Goal: Obtain resource: Download file/media

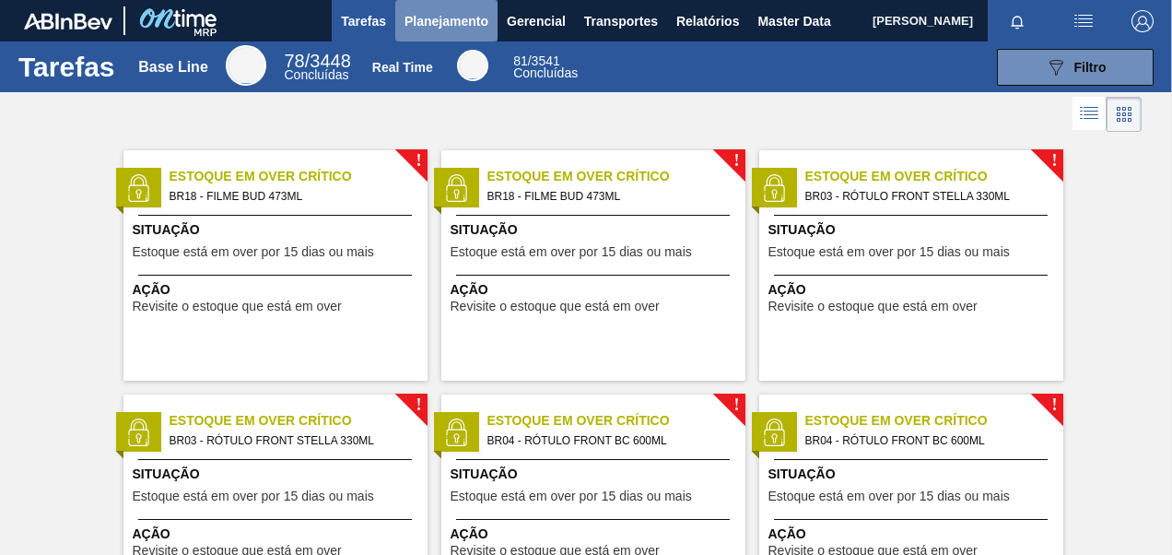
click at [459, 20] on span "Planejamento" at bounding box center [446, 21] width 84 height 22
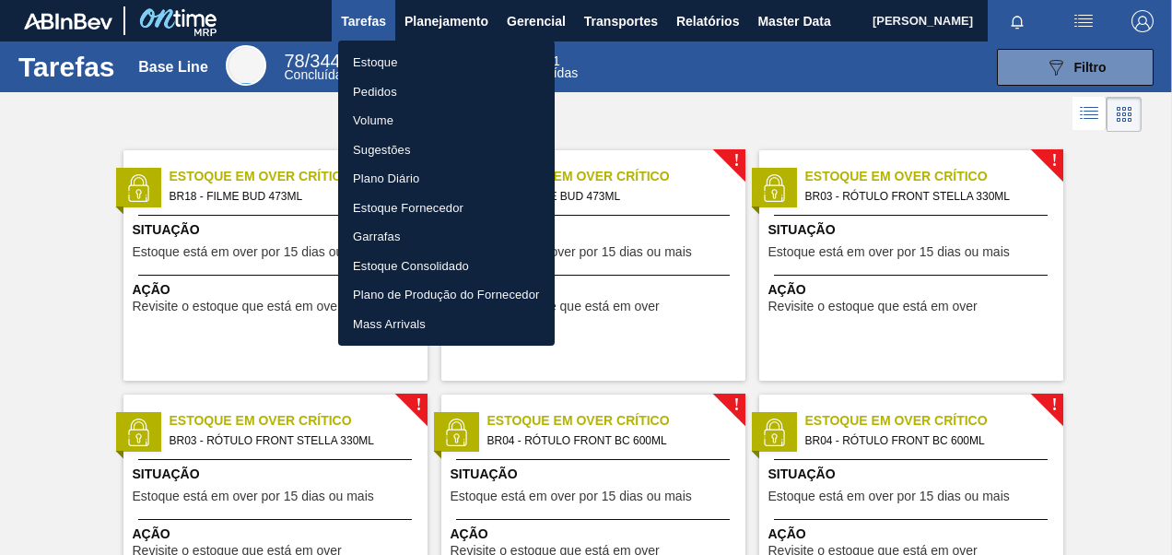
click at [683, 23] on div at bounding box center [586, 277] width 1172 height 555
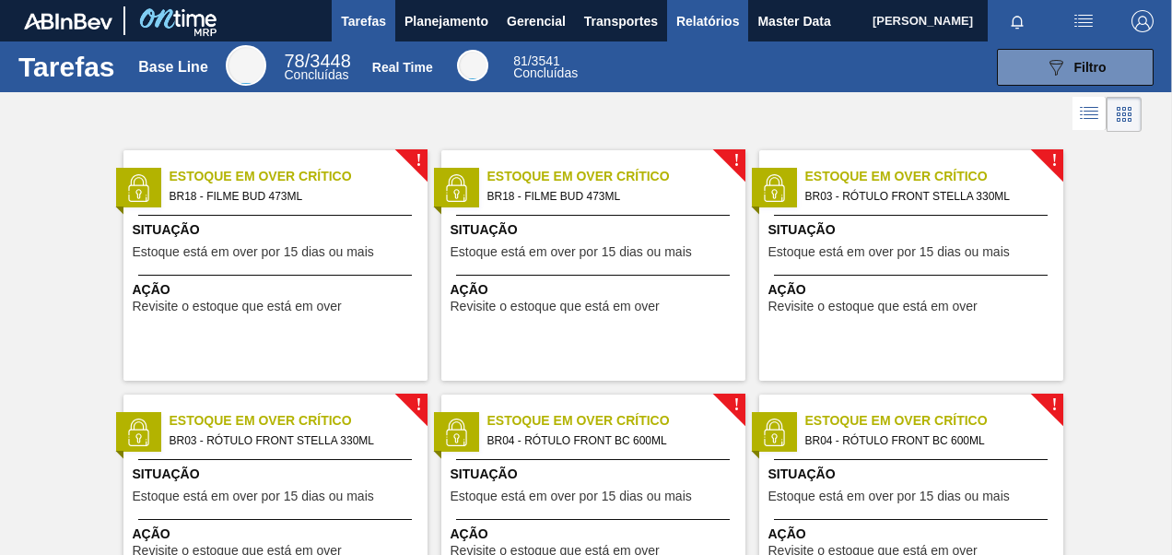
click at [690, 23] on span "Relatórios" at bounding box center [707, 21] width 63 height 22
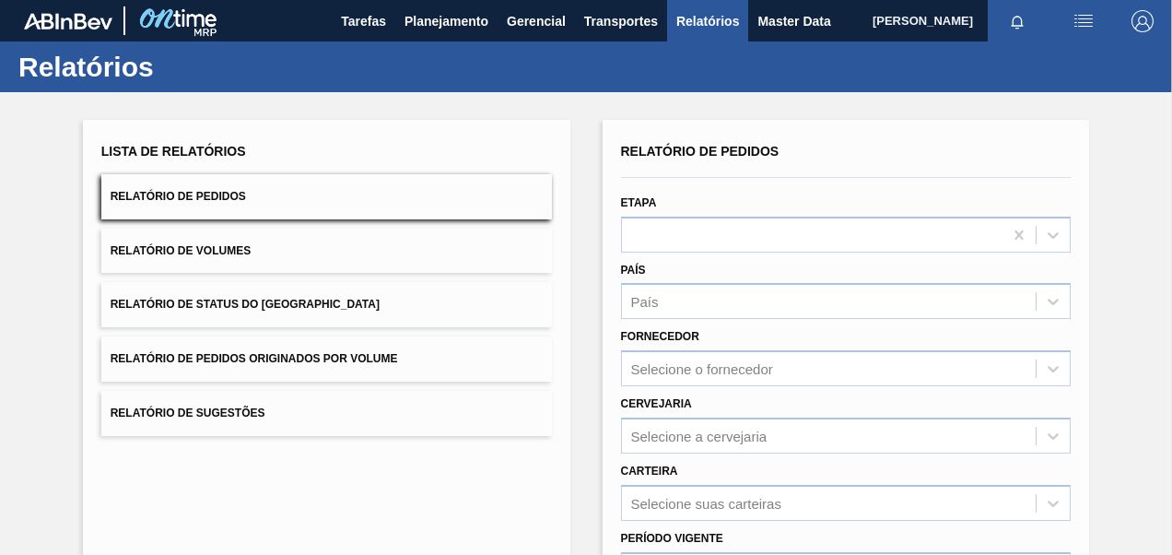
click at [244, 240] on button "Relatório de Volumes" at bounding box center [326, 250] width 450 height 45
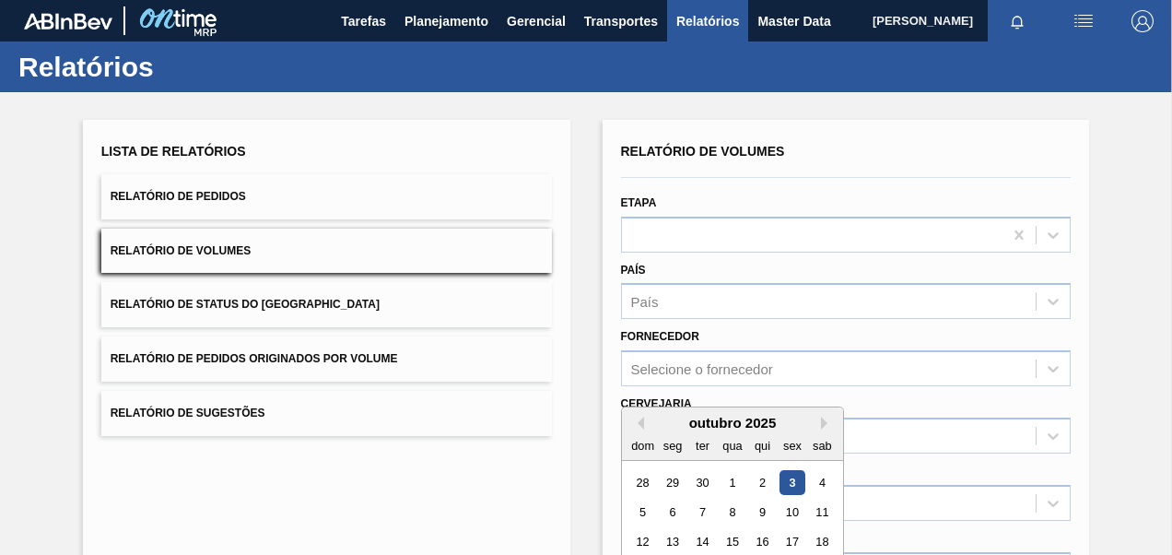
scroll to position [291, 0]
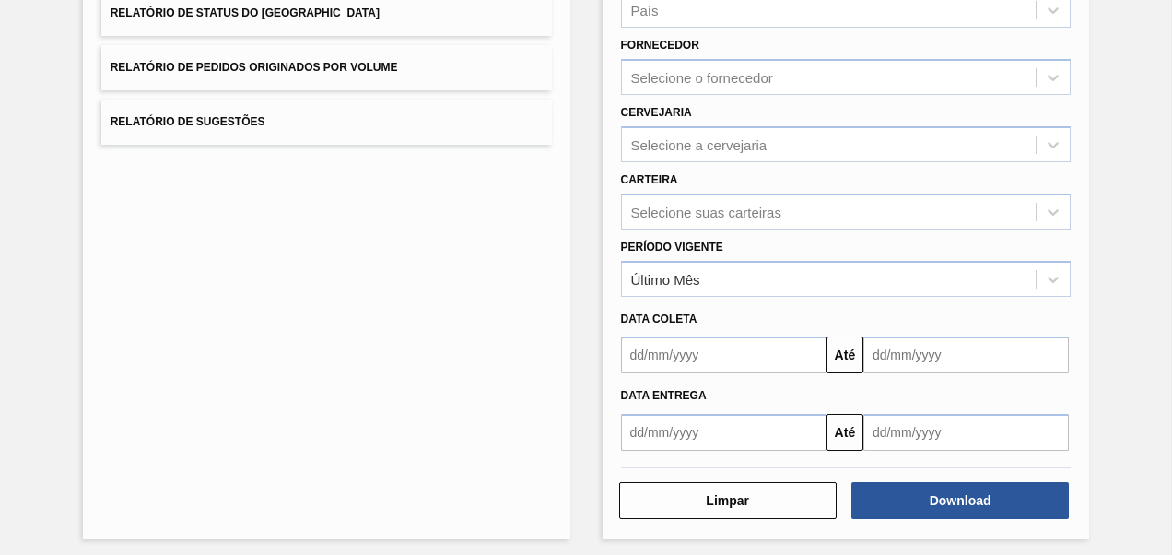
drag, startPoint x: 262, startPoint y: 316, endPoint x: 268, endPoint y: 324, distance: 10.5
click at [262, 316] on div "Lista de Relatórios Relatório de Pedidos Relatório de Volumes Relatório de Stat…" at bounding box center [326, 184] width 487 height 710
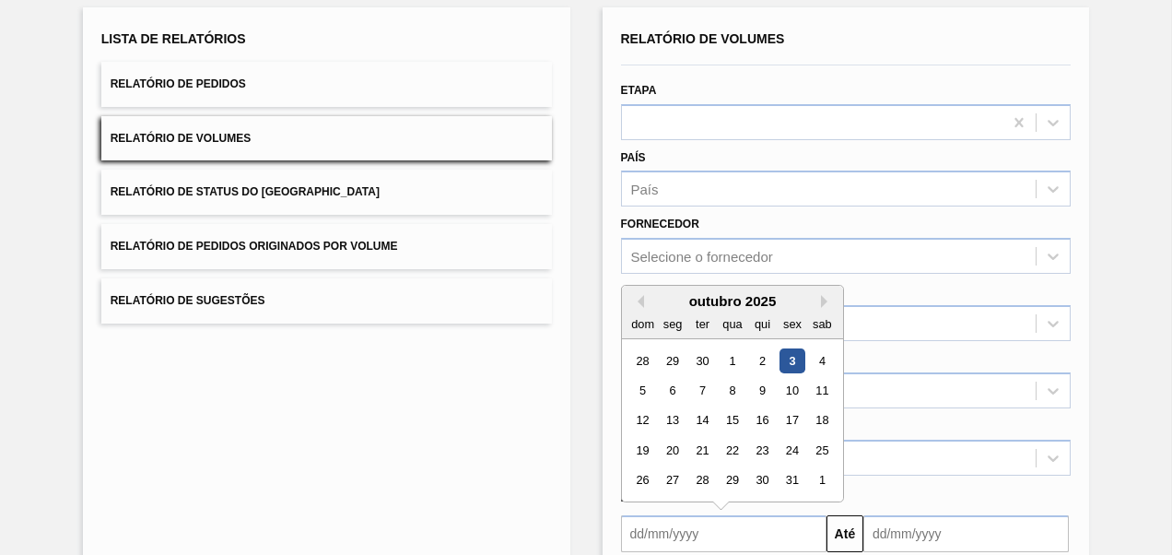
click at [344, 264] on button "Relatório de Pedidos Originados por Volume" at bounding box center [326, 246] width 450 height 45
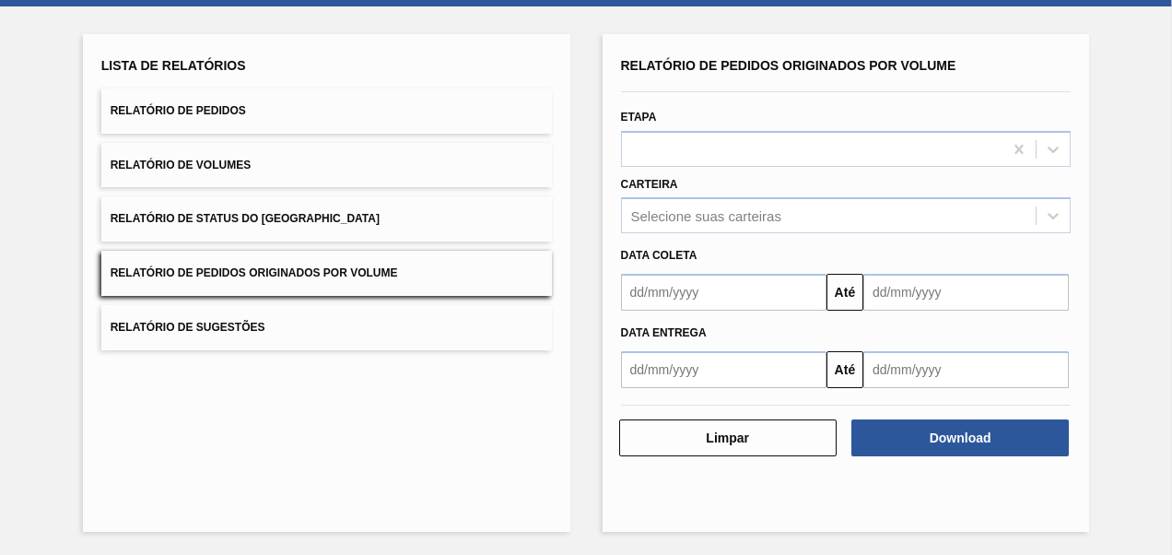
scroll to position [0, 0]
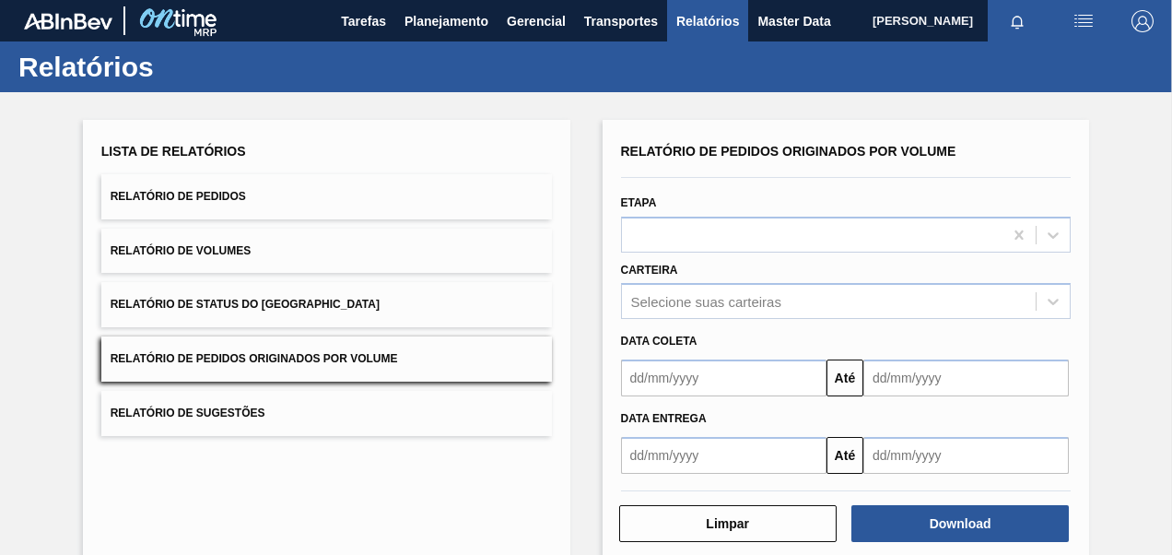
click at [265, 359] on span "Relatório de Pedidos Originados por Volume" at bounding box center [254, 358] width 287 height 13
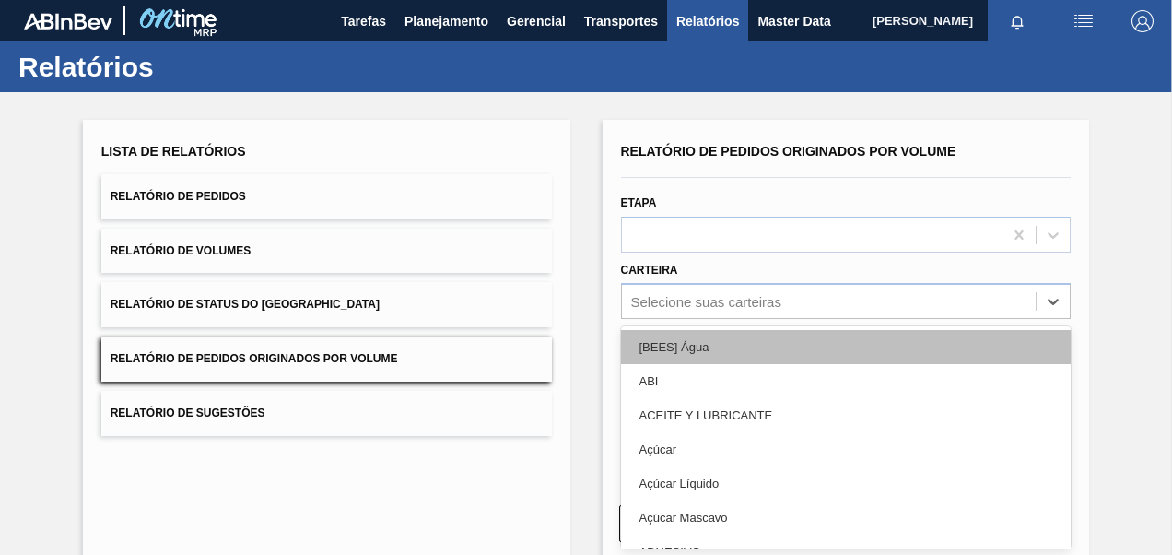
click at [807, 317] on div "option [BEES] Água focused, 1 of 101. 101 results available. Use Up and Down to…" at bounding box center [846, 301] width 450 height 36
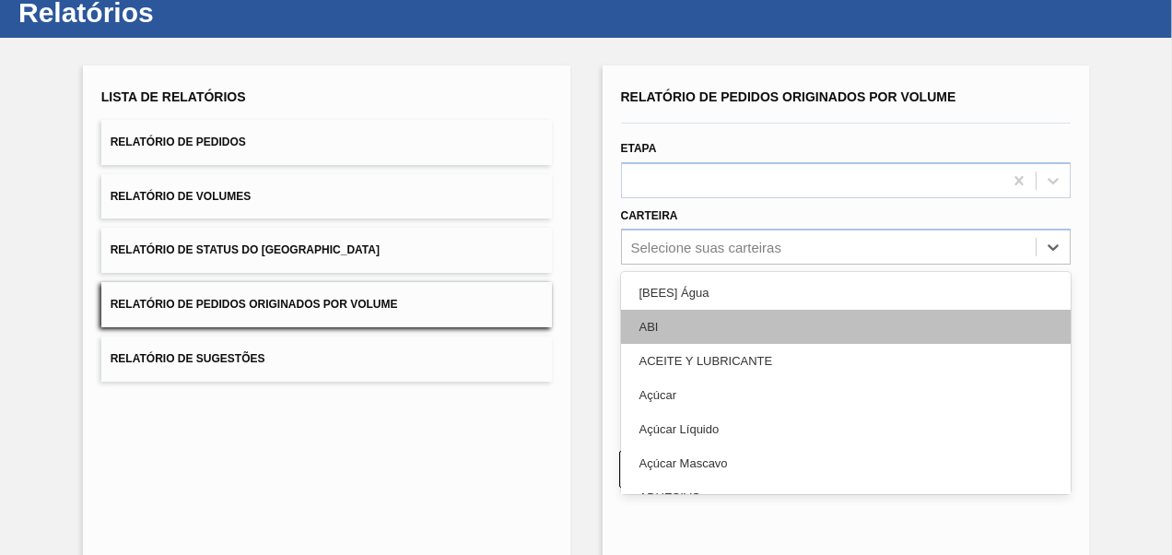
scroll to position [55, 0]
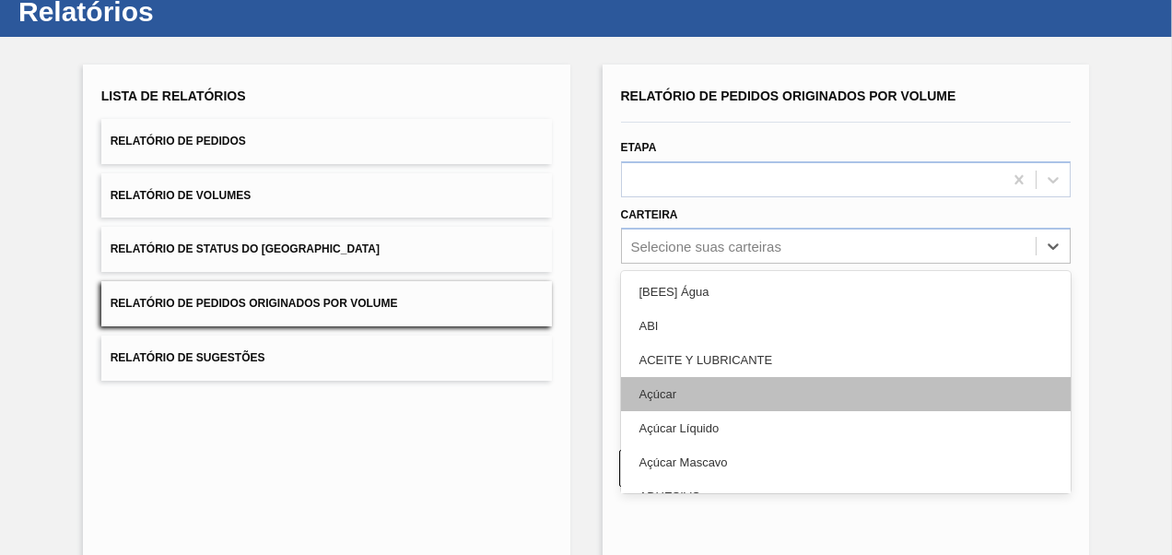
click at [669, 391] on div "Açúcar" at bounding box center [846, 394] width 450 height 34
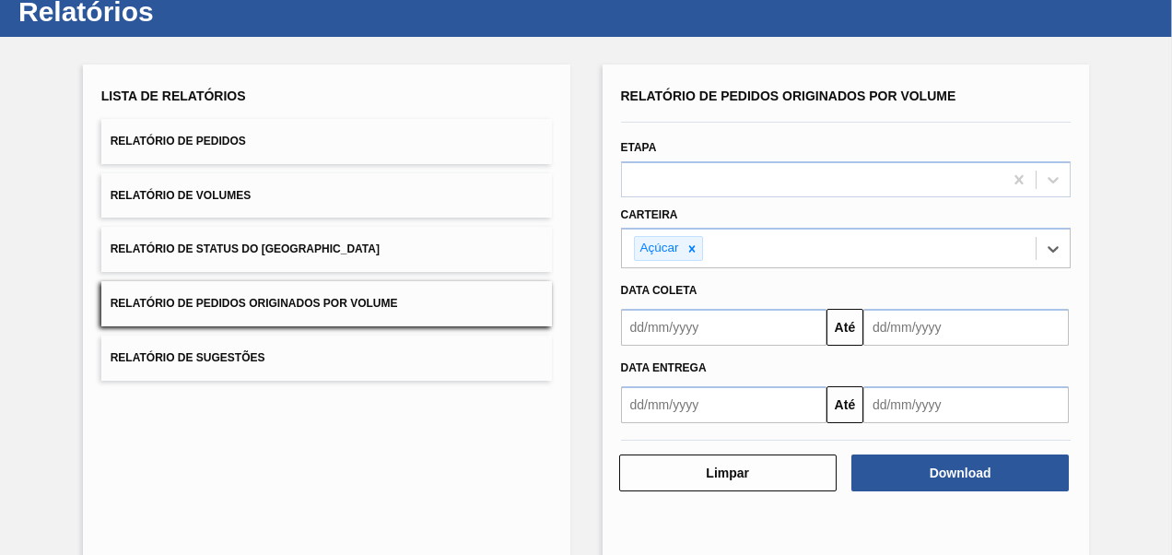
click at [702, 333] on input "text" at bounding box center [723, 327] width 205 height 37
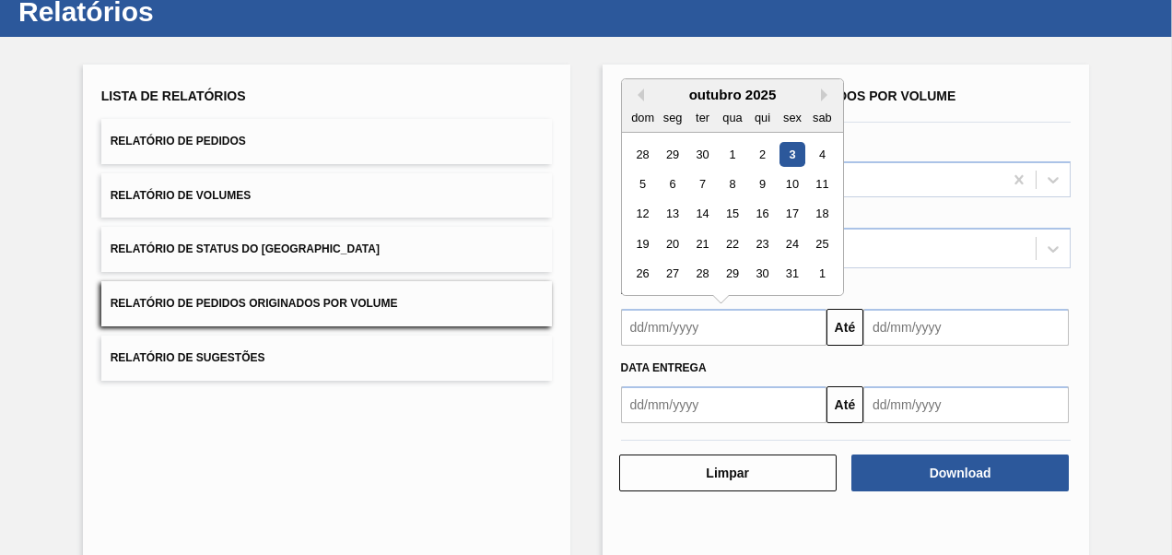
click at [640, 101] on div "outubro 2025" at bounding box center [732, 95] width 221 height 16
click at [639, 97] on button "Previous Month" at bounding box center [637, 94] width 13 height 13
click at [667, 149] on div "1" at bounding box center [672, 154] width 25 height 25
type input "[DATE]"
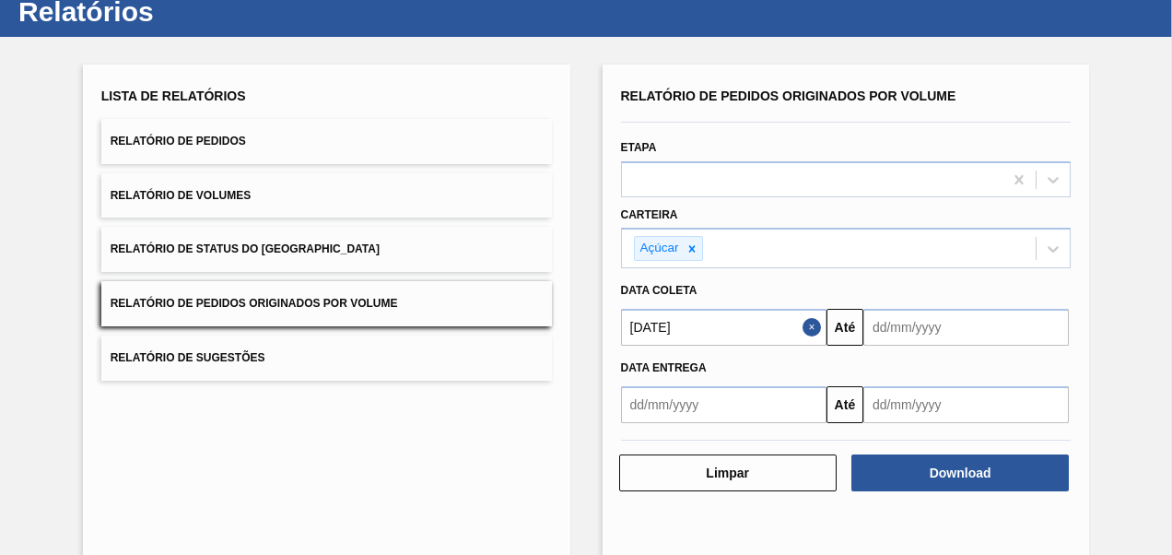
click at [1019, 345] on div "Data Entrega Até" at bounding box center [845, 383] width 465 height 77
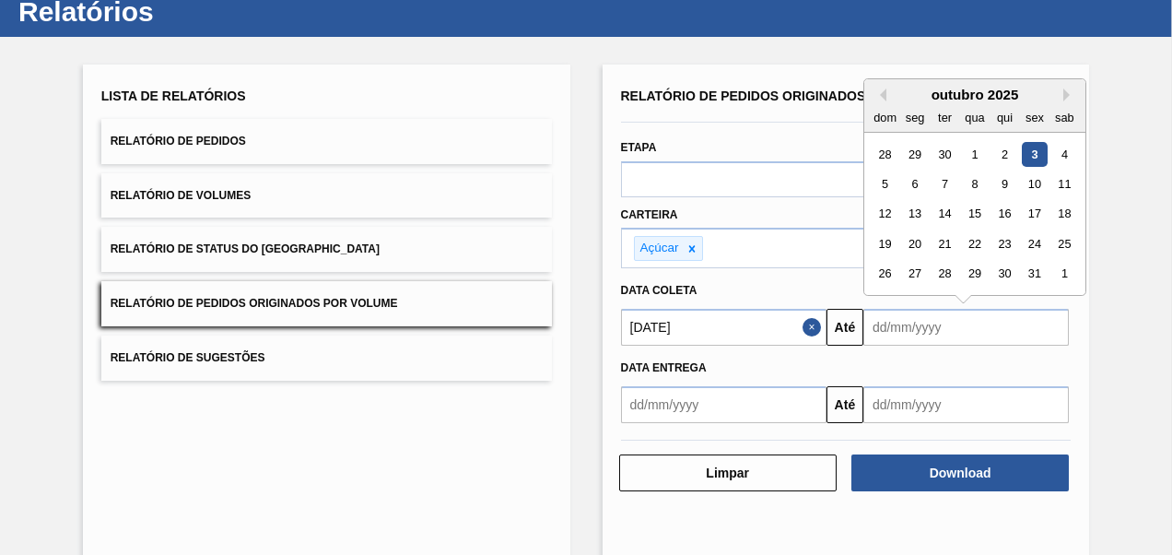
click at [1017, 343] on input "text" at bounding box center [965, 327] width 205 height 37
type input "[DATE]"
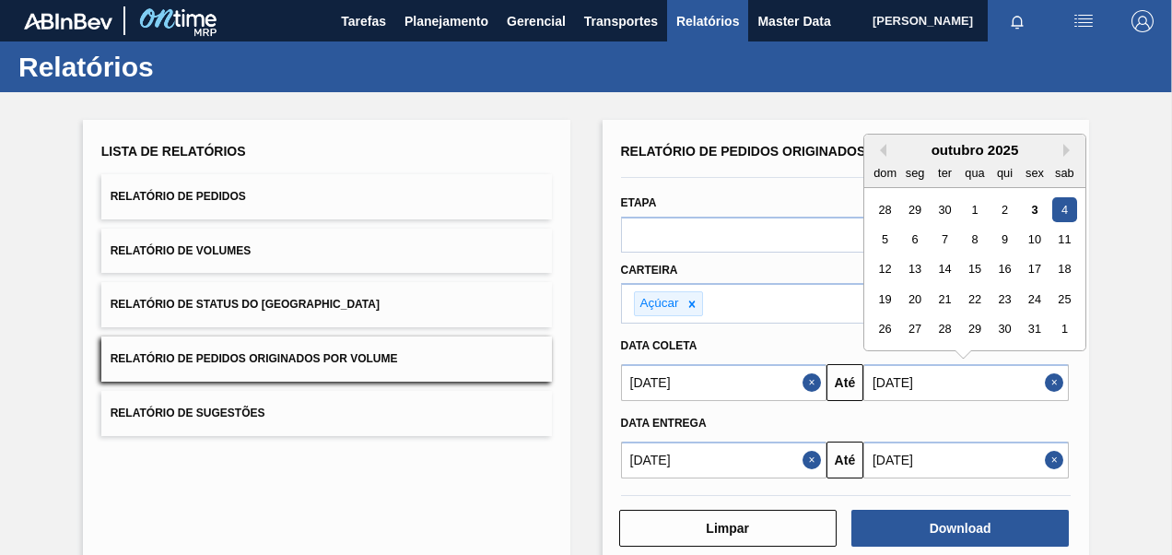
click at [700, 26] on span "Relatórios" at bounding box center [707, 21] width 63 height 22
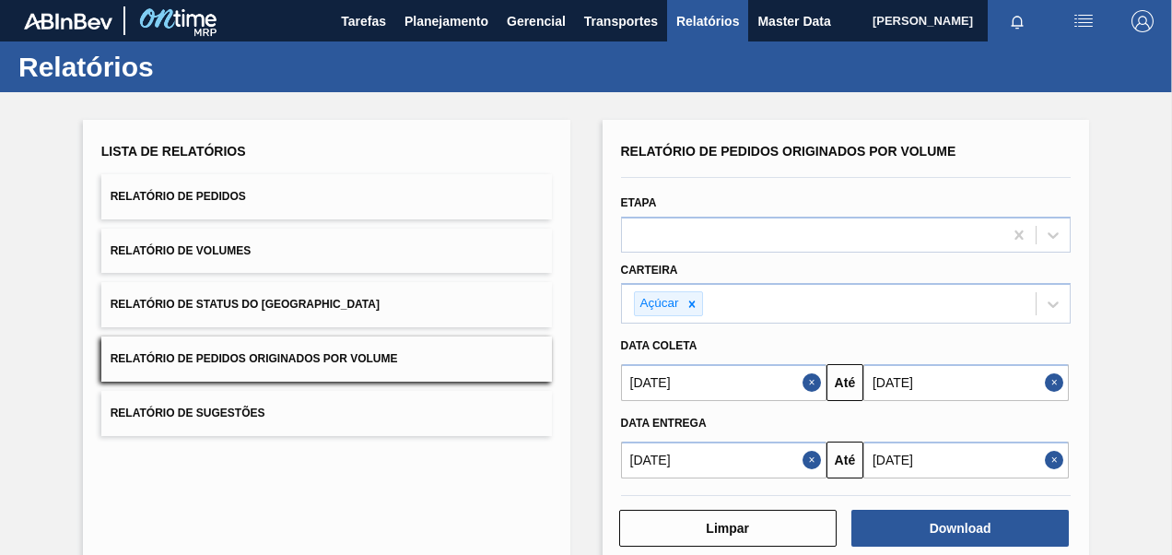
click at [807, 461] on button "Close" at bounding box center [814, 459] width 24 height 37
click at [777, 529] on button "Limpar" at bounding box center [727, 527] width 217 height 37
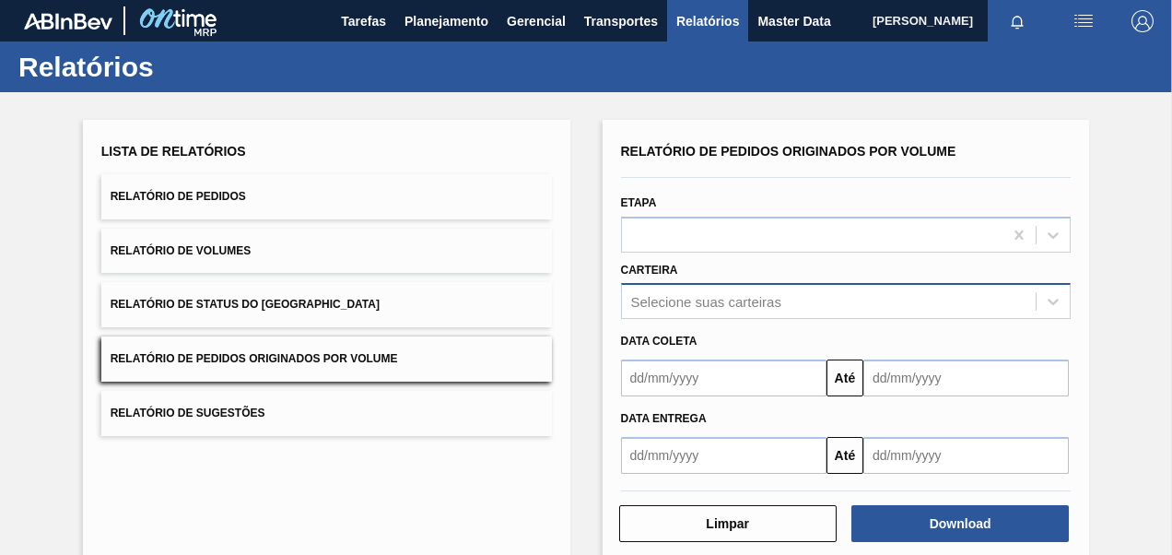
click at [726, 303] on div "Selecione suas carteiras" at bounding box center [846, 301] width 450 height 36
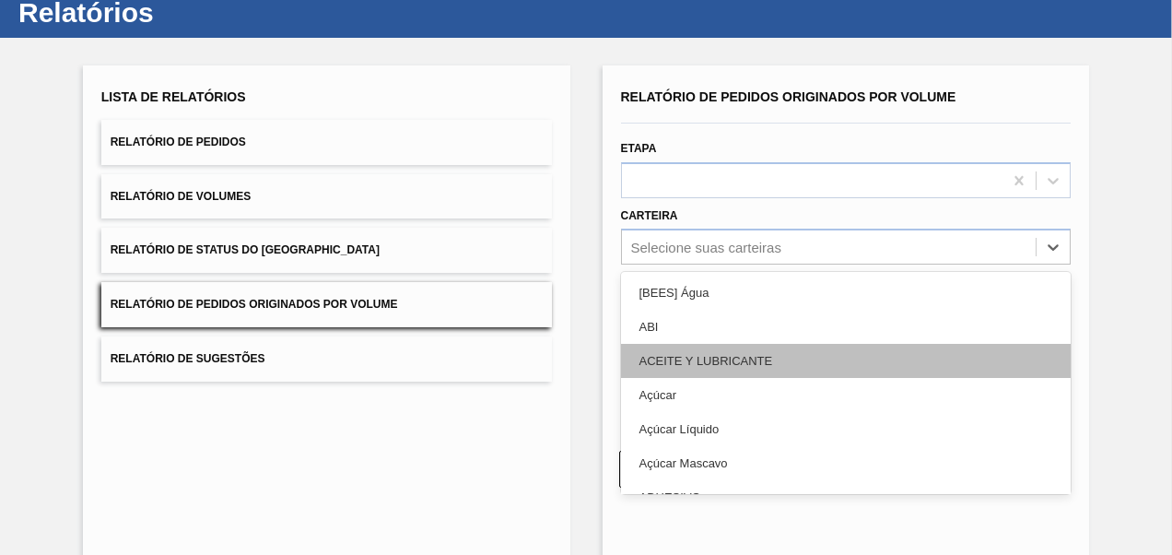
scroll to position [55, 0]
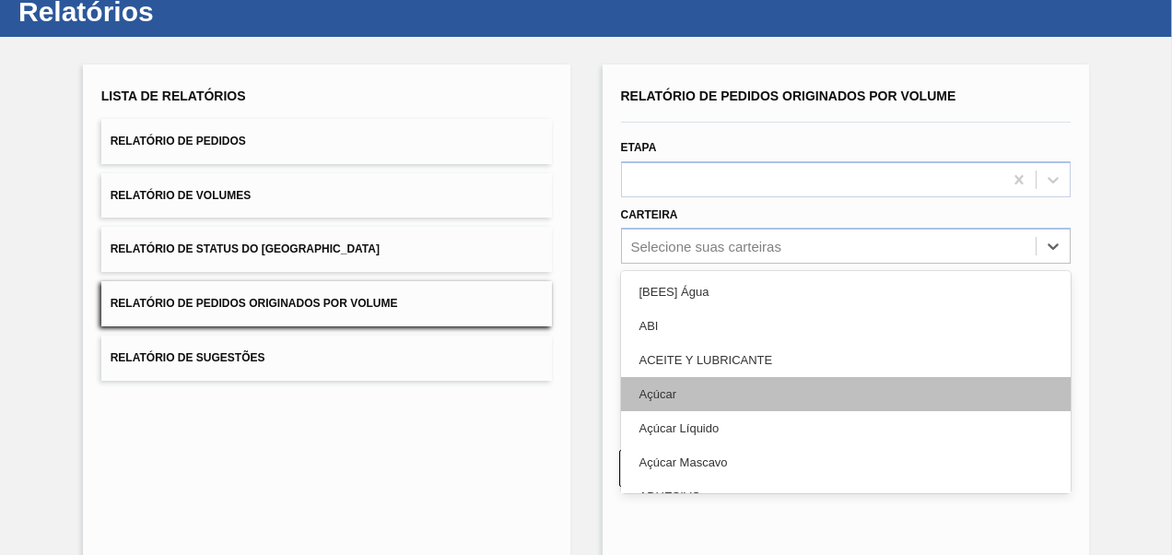
click at [701, 392] on div "Açúcar" at bounding box center [846, 394] width 450 height 34
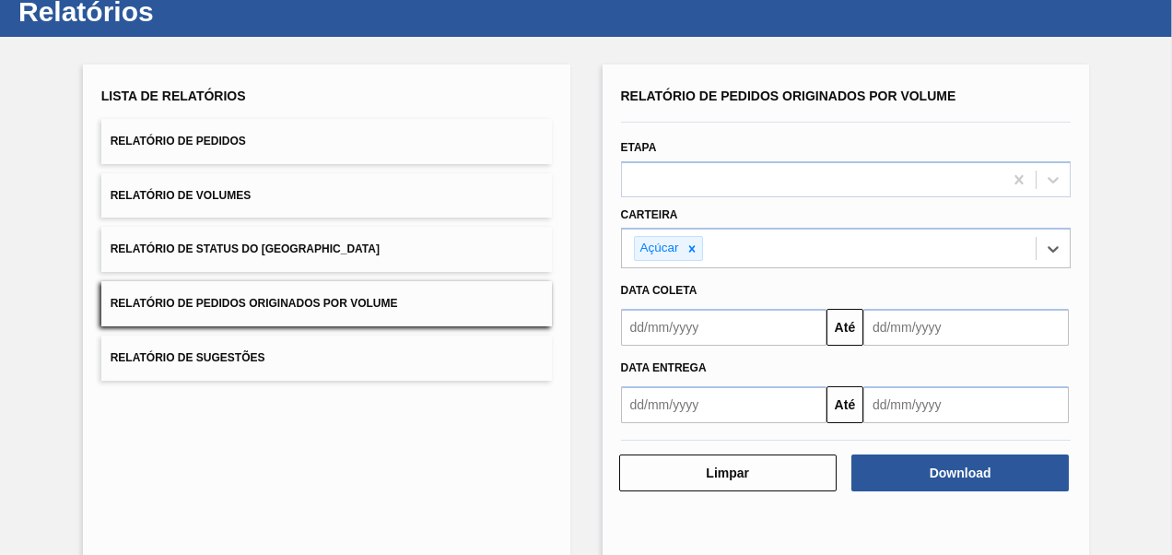
click at [701, 334] on input "text" at bounding box center [723, 327] width 205 height 37
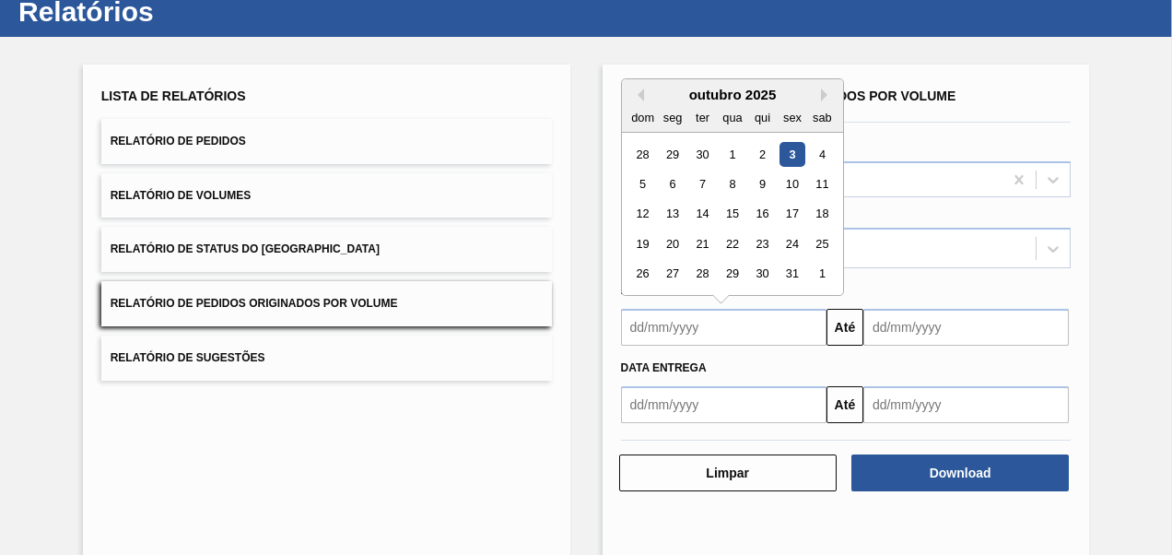
click at [642, 94] on div "outubro 2025" at bounding box center [732, 95] width 221 height 16
click at [639, 93] on button "Previous Month" at bounding box center [637, 94] width 13 height 13
click at [673, 153] on div "1" at bounding box center [672, 154] width 25 height 25
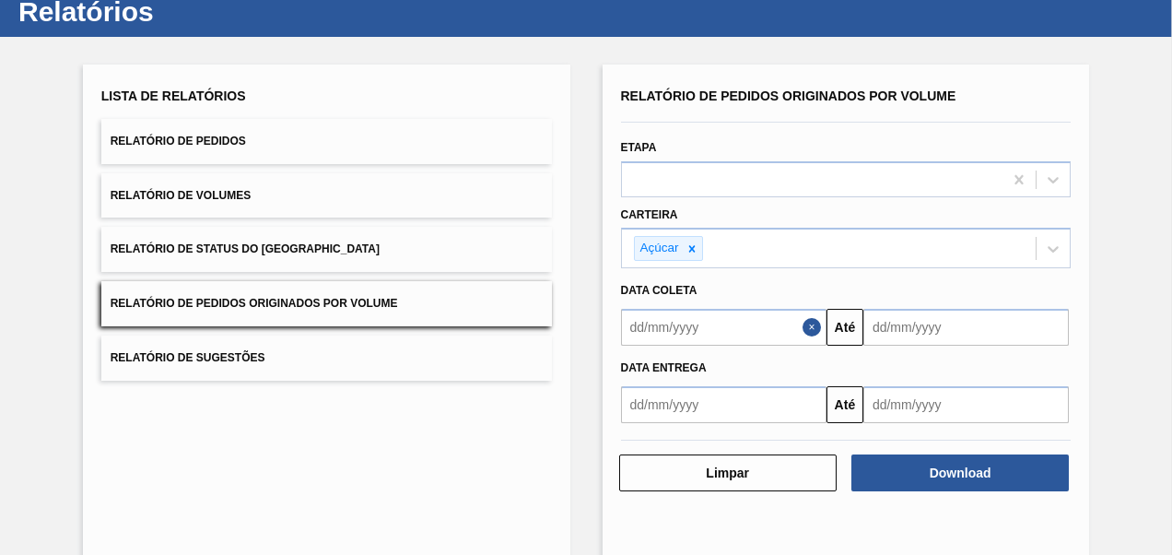
type input "[DATE]"
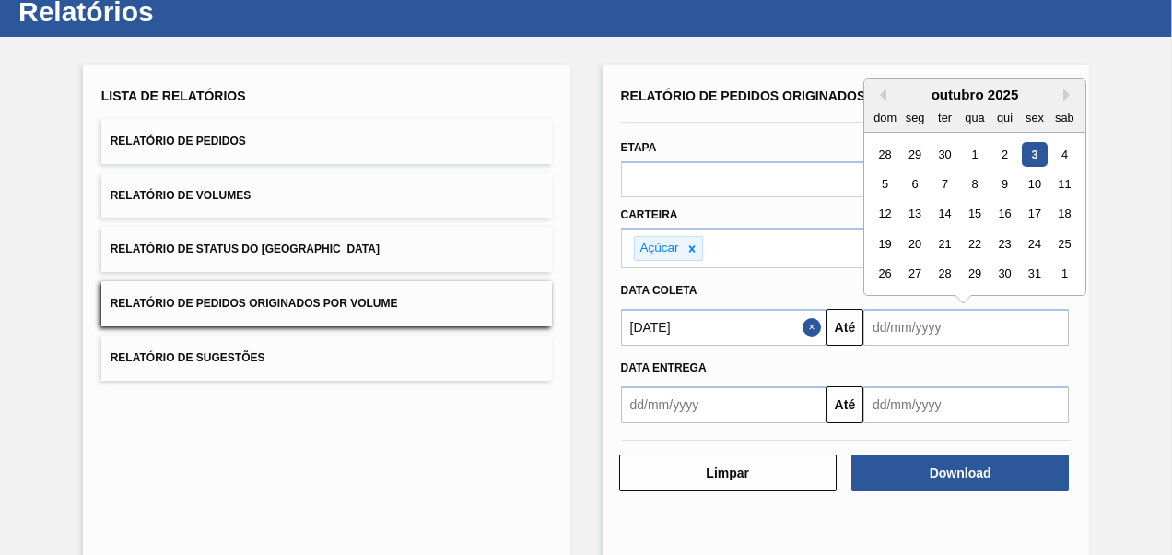
click at [908, 330] on input "text" at bounding box center [965, 327] width 205 height 37
click at [914, 179] on div "6" at bounding box center [914, 183] width 25 height 25
type input "[DATE]"
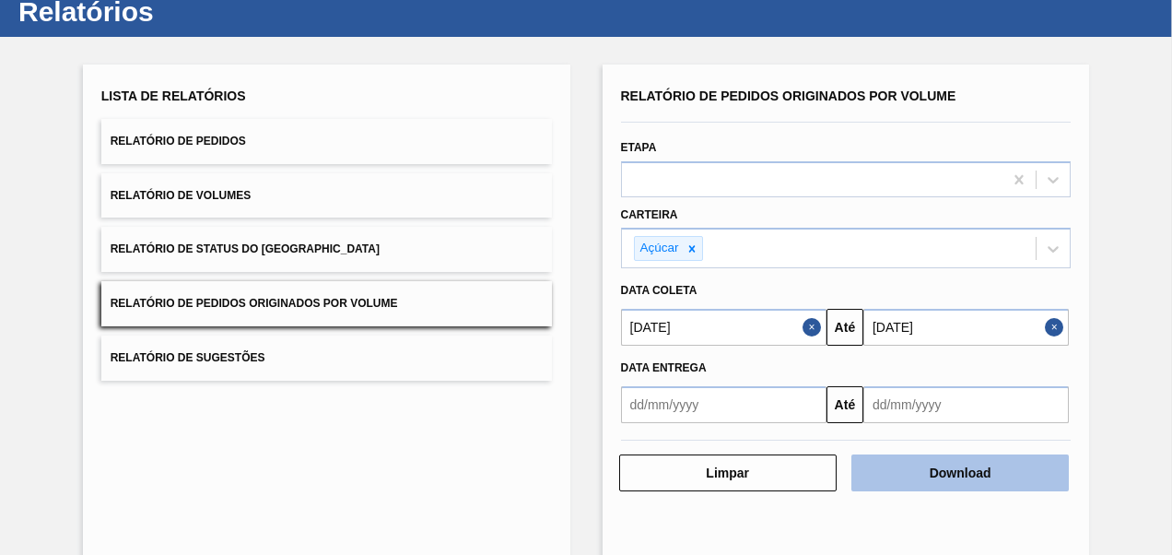
click at [988, 475] on button "Download" at bounding box center [959, 472] width 217 height 37
